Goal: Task Accomplishment & Management: Complete application form

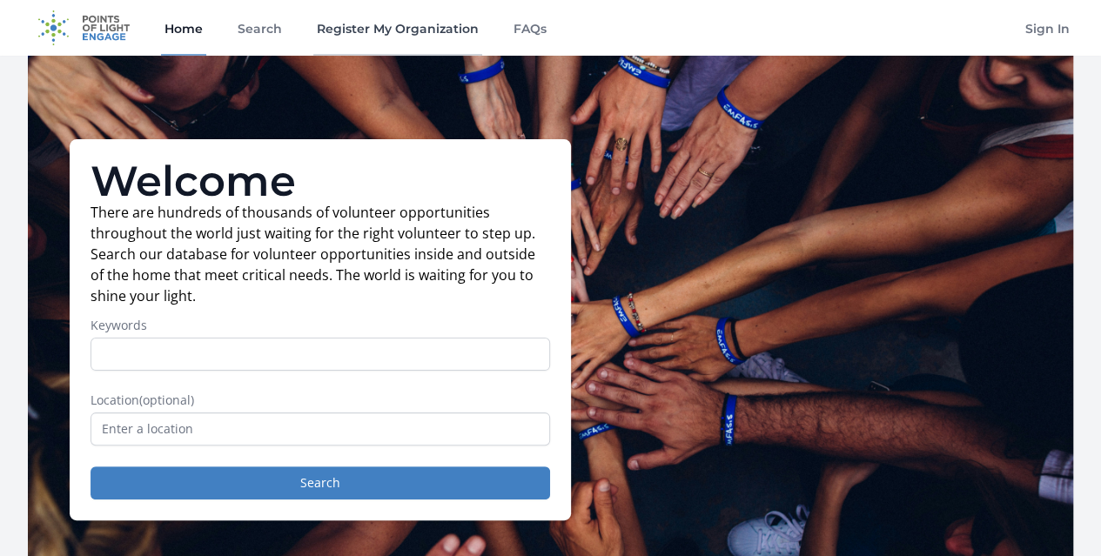
click at [446, 34] on link "Register My Organization" at bounding box center [397, 28] width 169 height 56
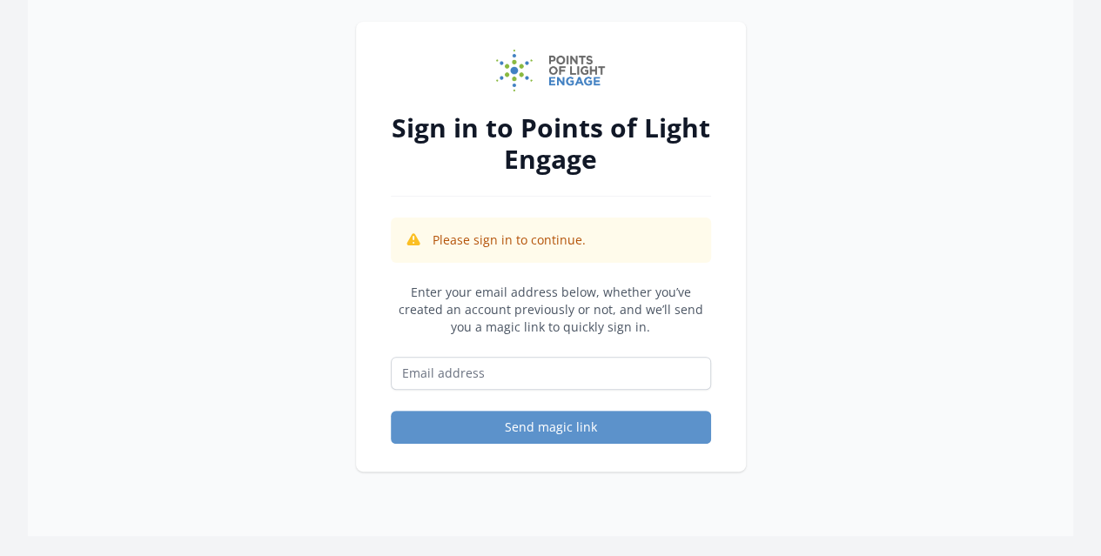
scroll to position [64, 0]
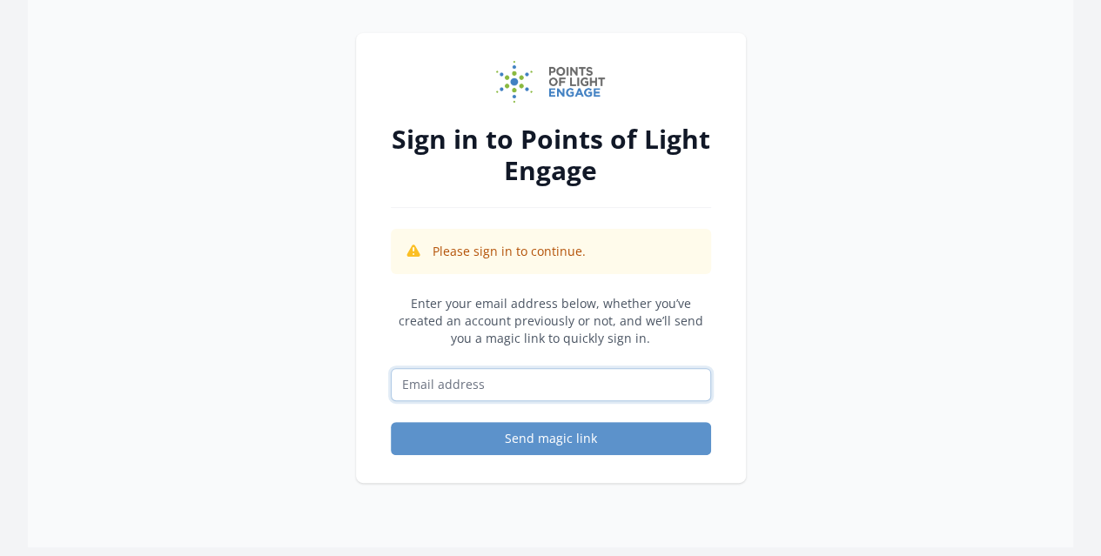
click at [538, 392] on input "Email address" at bounding box center [551, 384] width 320 height 33
type input "[EMAIL_ADDRESS][DOMAIN_NAME]"
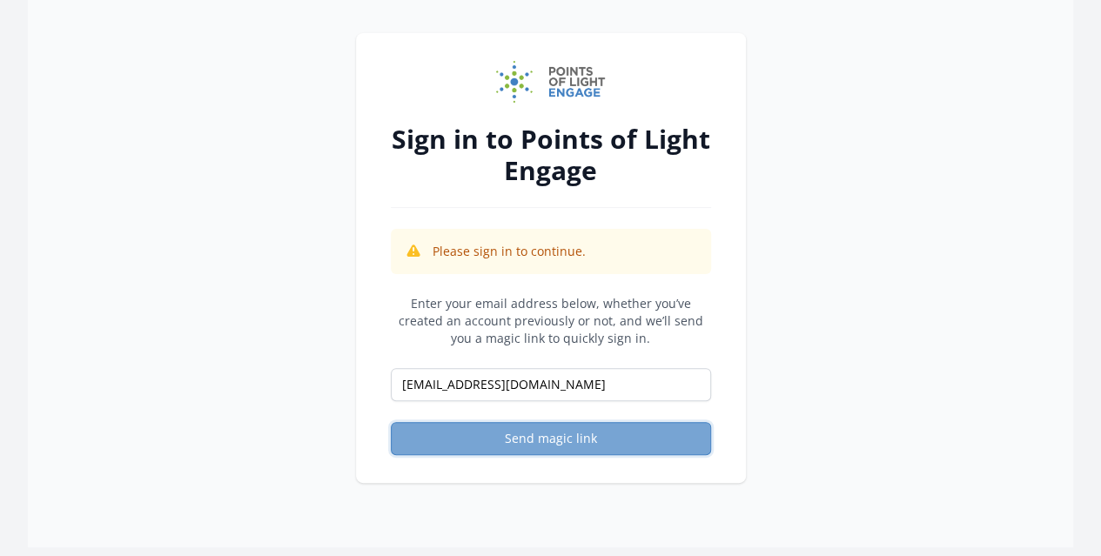
click at [540, 435] on button "Send magic link" at bounding box center [551, 438] width 320 height 33
